Goal: Find specific page/section: Find specific page/section

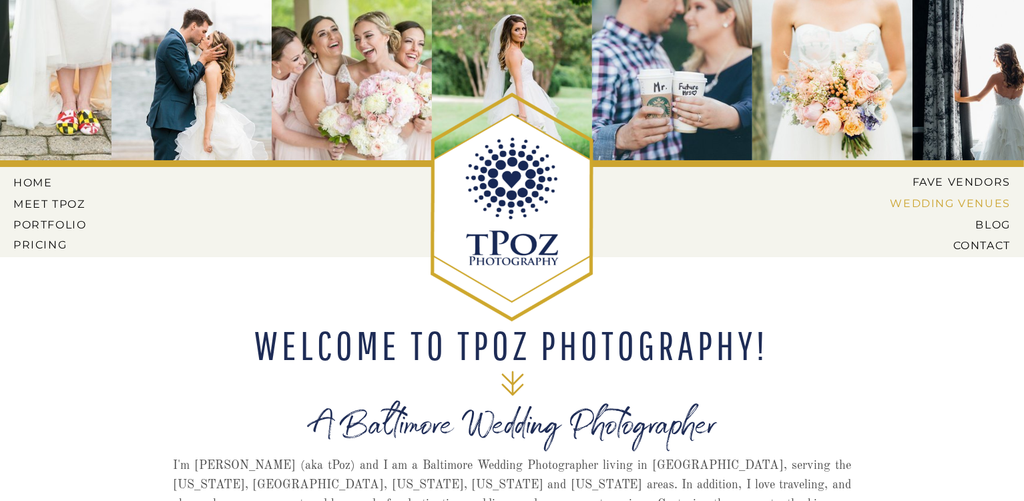
click at [943, 206] on nav "Wedding Venues" at bounding box center [940, 203] width 141 height 12
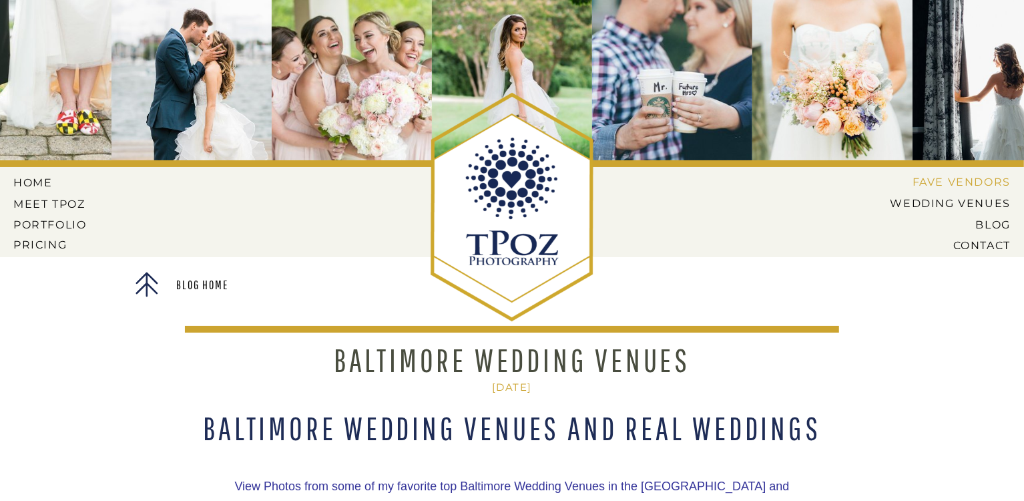
click at [929, 185] on nav "Fave Vendors" at bounding box center [955, 182] width 109 height 12
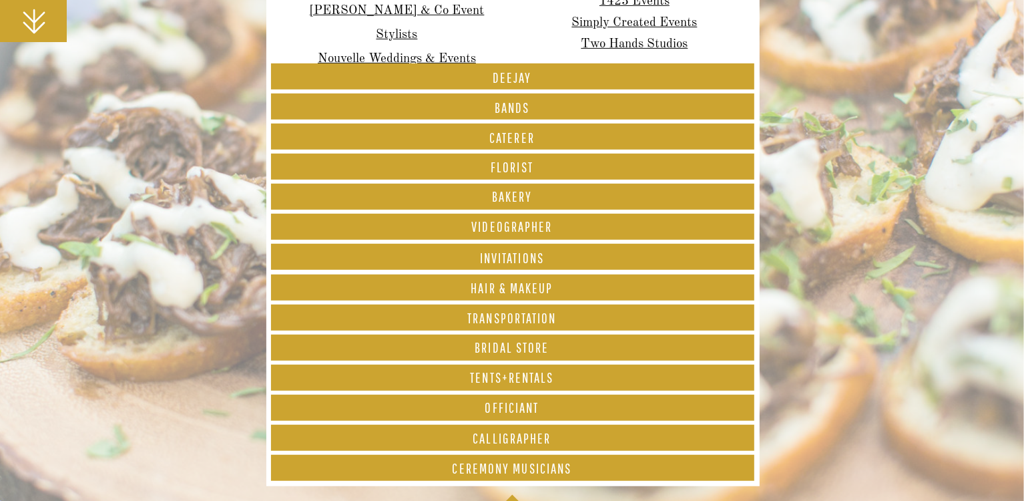
scroll to position [401, 0]
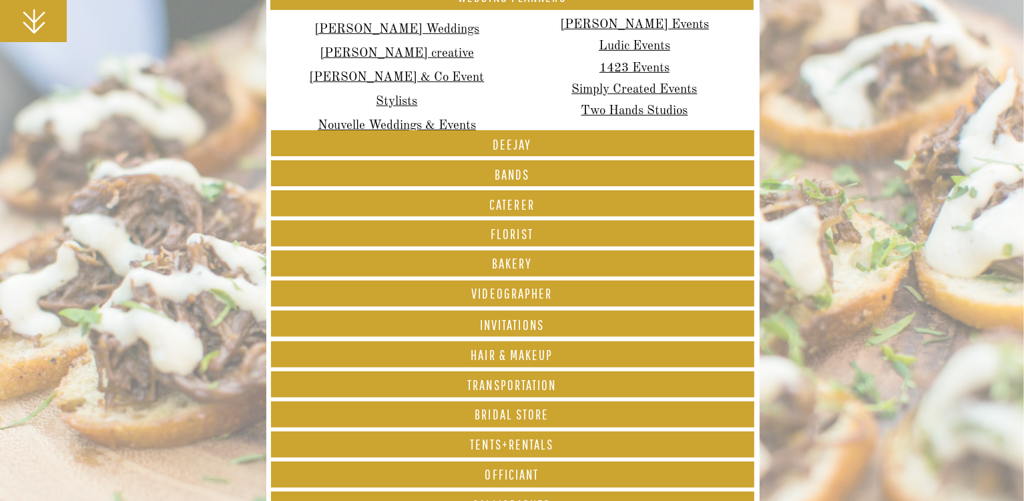
click at [506, 139] on font "Deejay" at bounding box center [512, 144] width 39 height 16
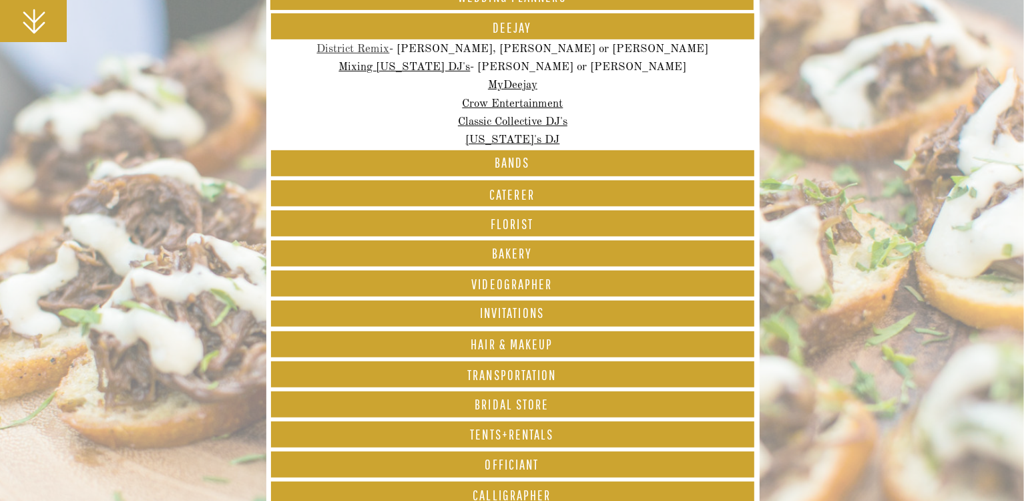
click at [390, 43] on link "District Remix" at bounding box center [353, 48] width 73 height 11
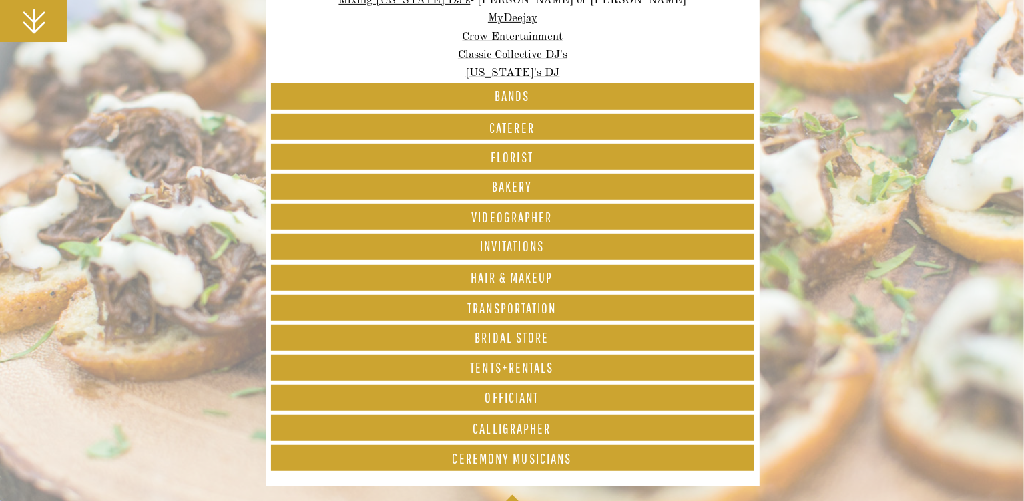
scroll to position [334, 0]
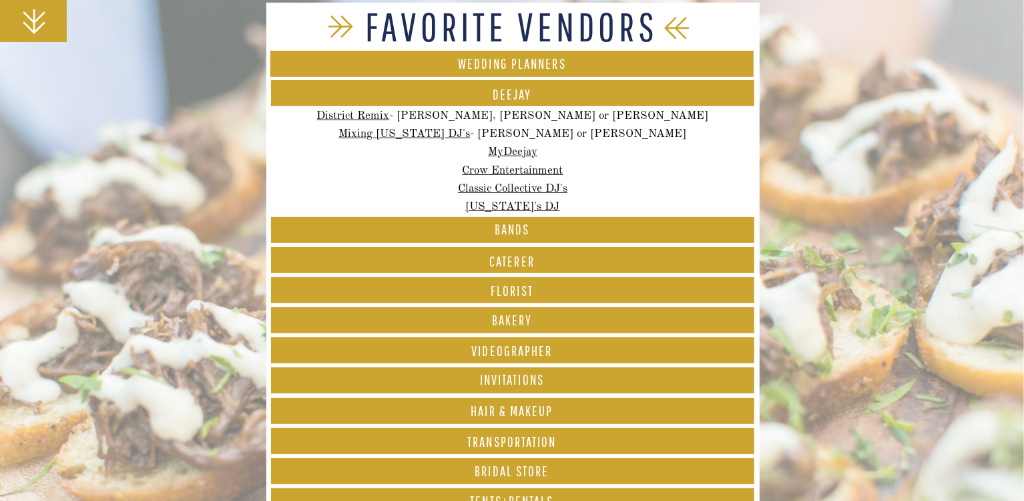
click at [517, 59] on font "Wedding Planners" at bounding box center [512, 63] width 108 height 16
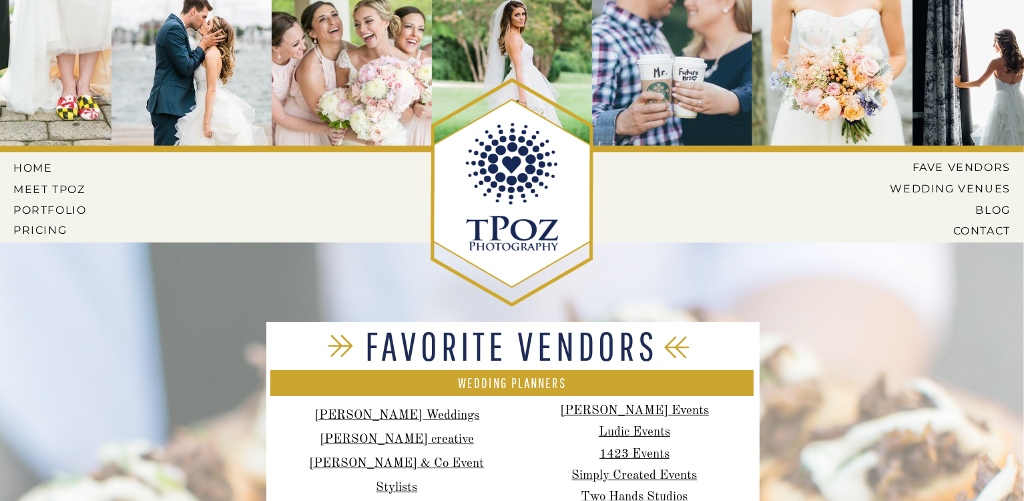
scroll to position [0, 0]
